Goal: Task Accomplishment & Management: Use online tool/utility

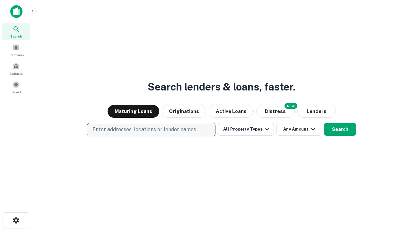
click at [151, 130] on p "Enter addresses, locations or lender names" at bounding box center [145, 130] width 104 height 8
type input "**********"
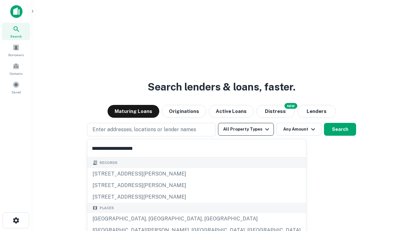
click at [154, 219] on div "[GEOGRAPHIC_DATA], [GEOGRAPHIC_DATA], [GEOGRAPHIC_DATA]" at bounding box center [196, 219] width 219 height 12
click at [246, 129] on button "All Property Types" at bounding box center [246, 129] width 56 height 13
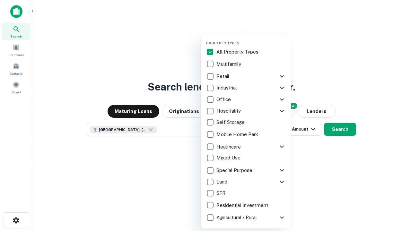
click at [251, 39] on button "button" at bounding box center [251, 39] width 90 height 0
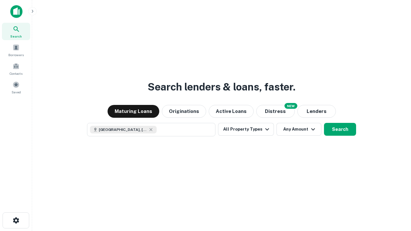
scroll to position [10, 0]
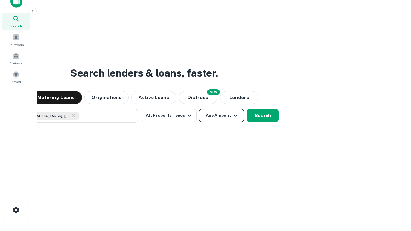
click at [199, 109] on button "Any Amount" at bounding box center [221, 115] width 45 height 13
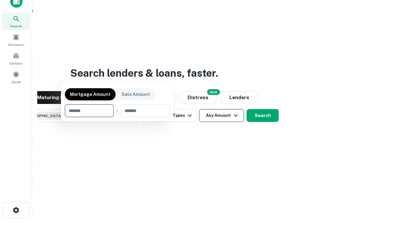
scroll to position [46, 182]
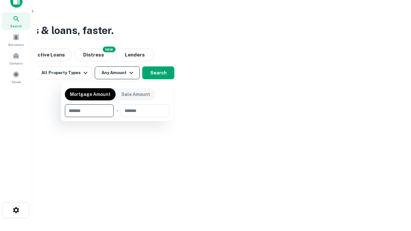
type input "*******"
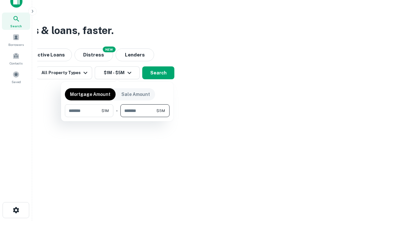
type input "*******"
click at [117, 117] on button "button" at bounding box center [117, 117] width 105 height 0
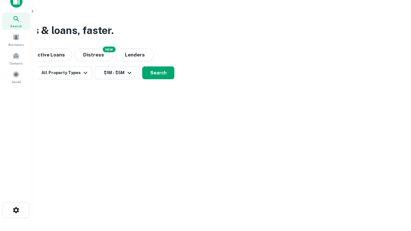
scroll to position [10, 0]
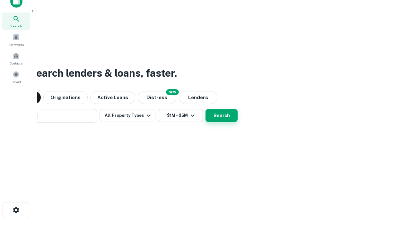
click at [206, 109] on button "Search" at bounding box center [222, 115] width 32 height 13
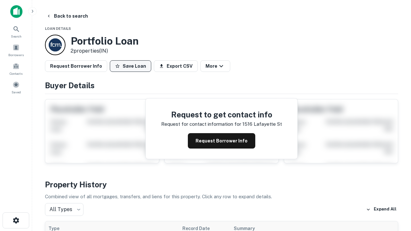
click at [130, 66] on button "Save Loan" at bounding box center [130, 66] width 41 height 12
click at [132, 66] on button "Loan Saved" at bounding box center [132, 66] width 44 height 12
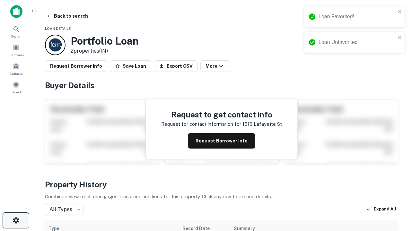
click at [16, 221] on icon "button" at bounding box center [16, 221] width 8 height 8
